Goal: Information Seeking & Learning: Check status

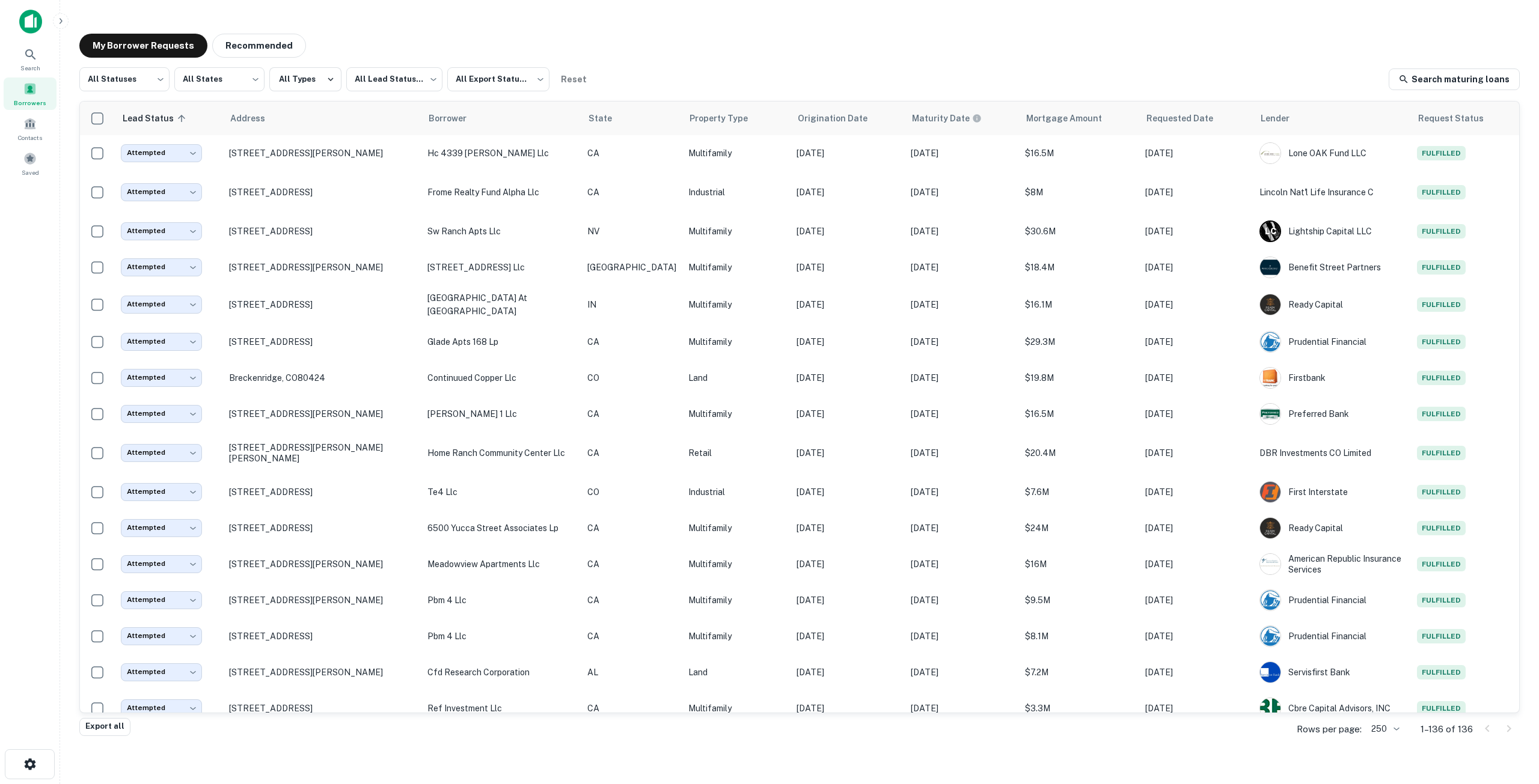
scroll to position [1442, 0]
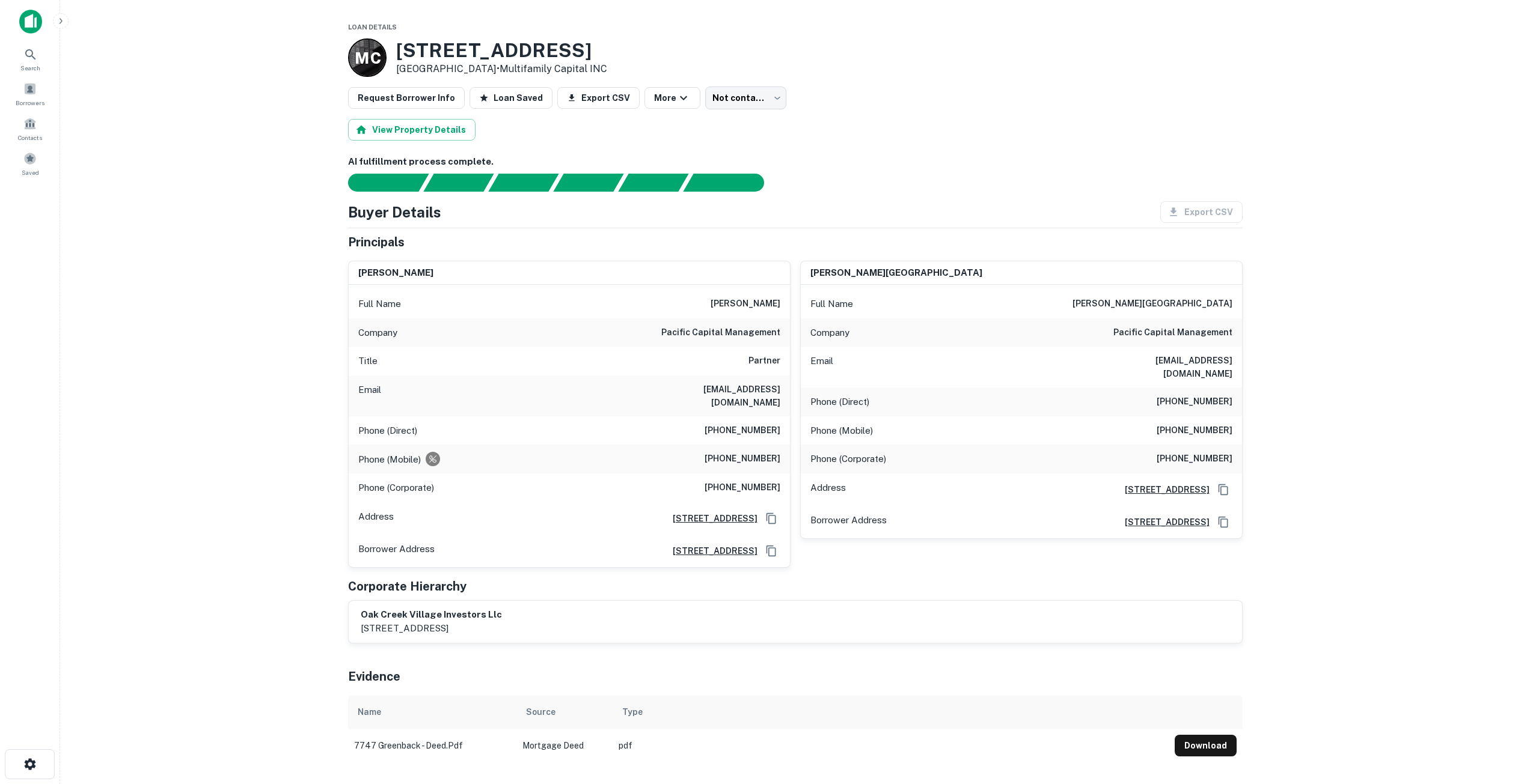
scroll to position [60, 0]
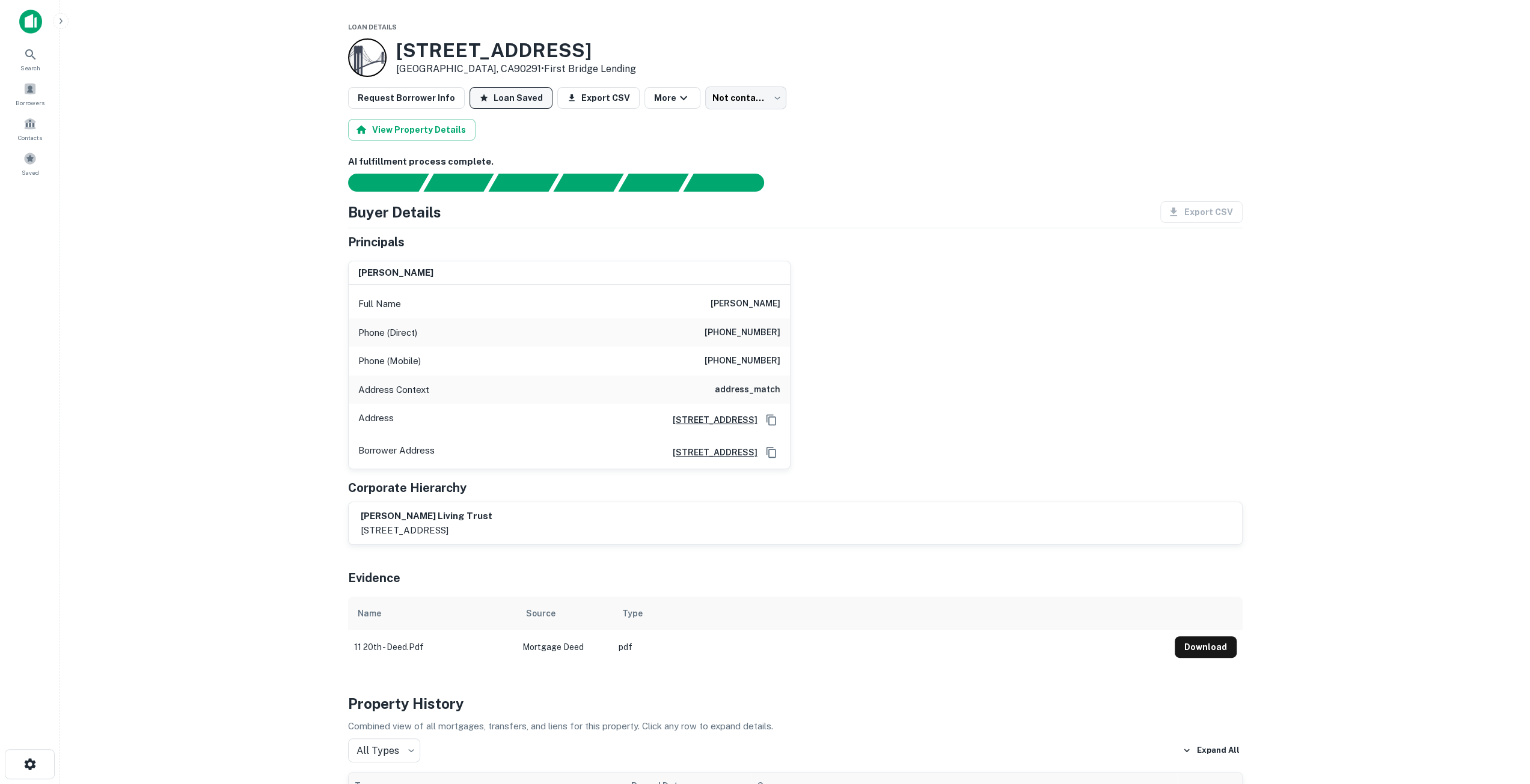
click at [506, 100] on button "Loan Saved" at bounding box center [511, 98] width 83 height 22
click at [506, 100] on button "Save Loan" at bounding box center [508, 98] width 78 height 22
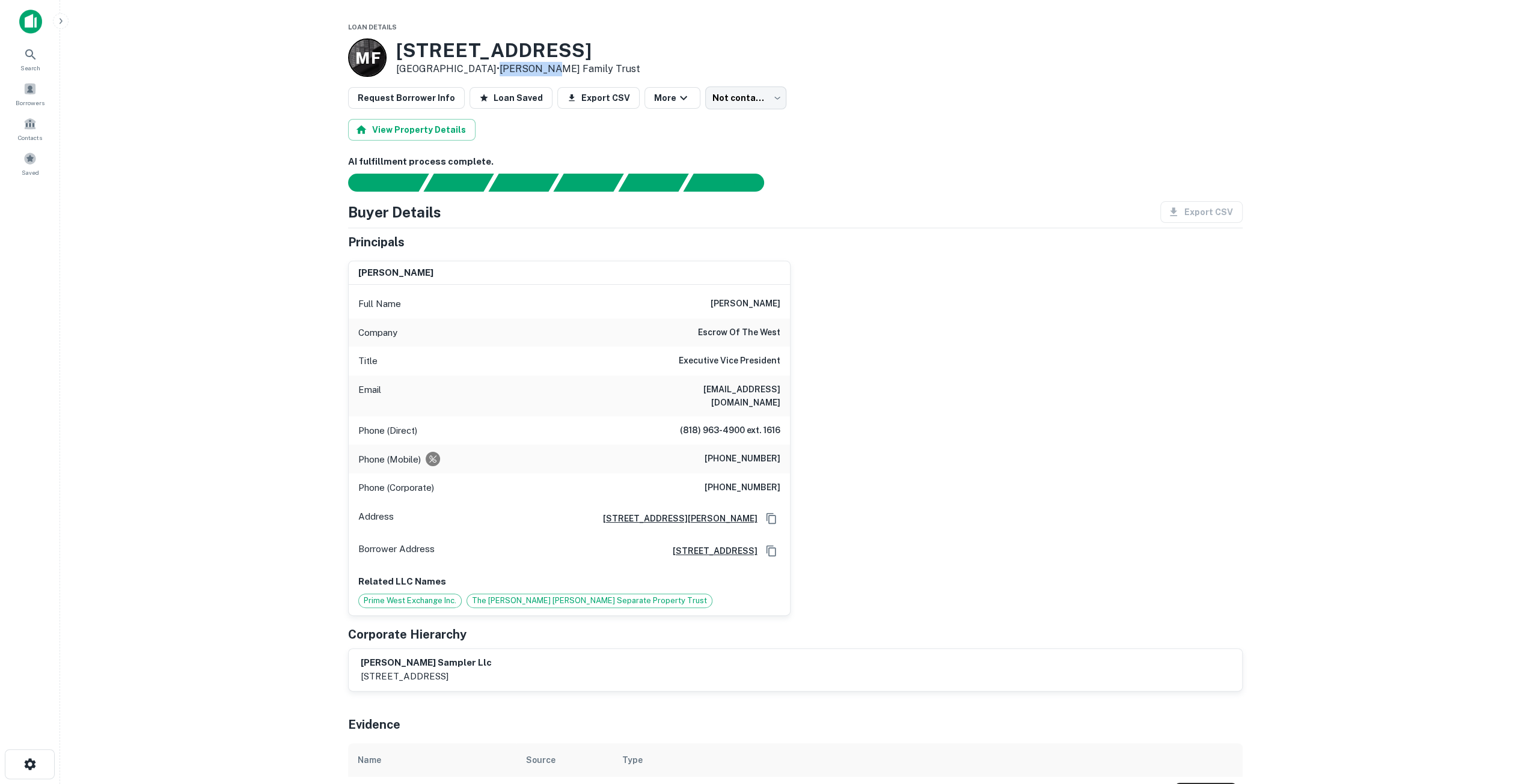
drag, startPoint x: 546, startPoint y: 68, endPoint x: 497, endPoint y: 69, distance: 49.0
click at [499, 69] on link "[PERSON_NAME] Family Trust" at bounding box center [569, 69] width 141 height 11
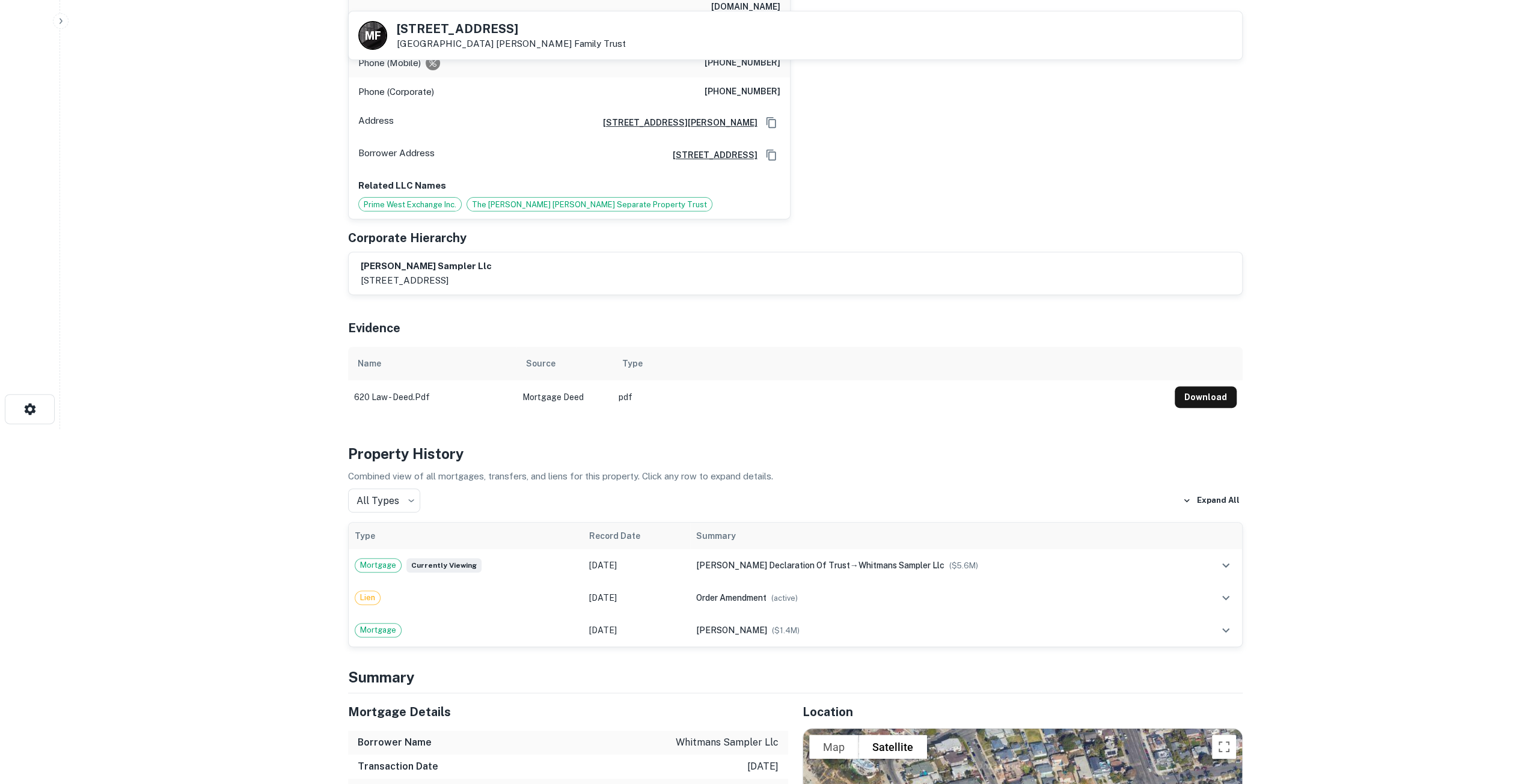
scroll to position [240, 0]
